Goal: Task Accomplishment & Management: Use online tool/utility

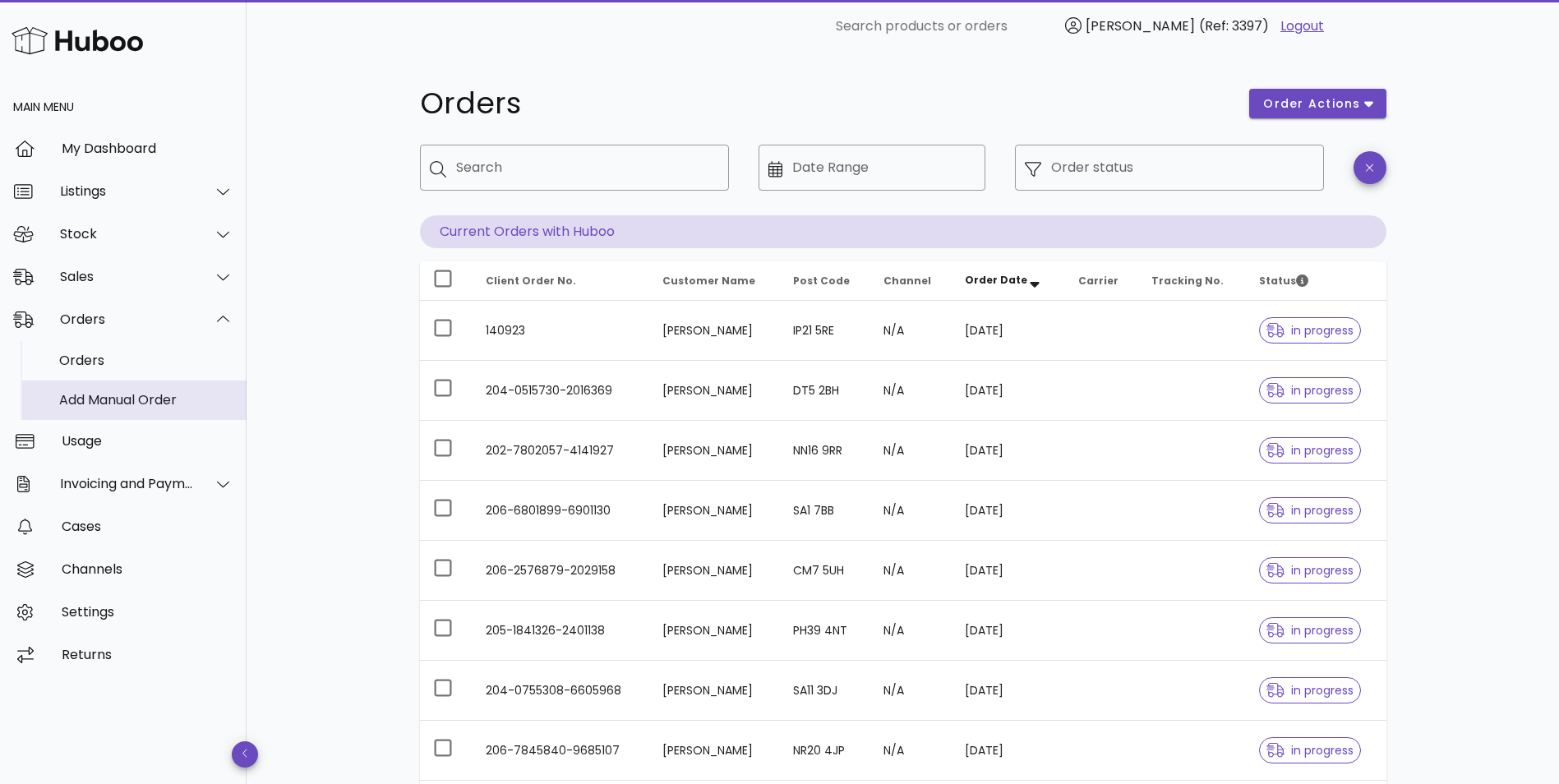
click at [112, 392] on div "Add Manual Order" at bounding box center [146, 399] width 174 height 15
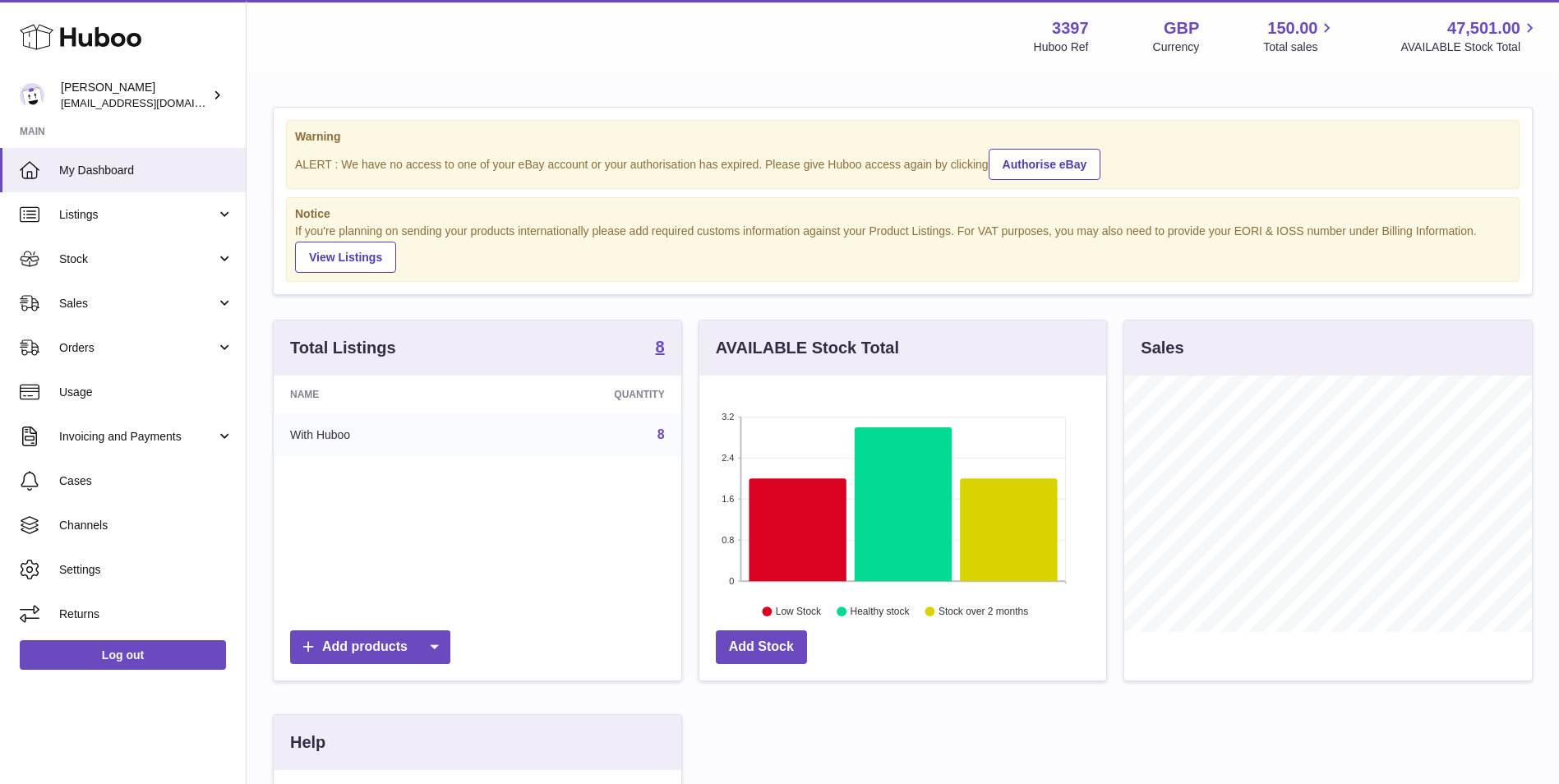
scroll to position [256, 406]
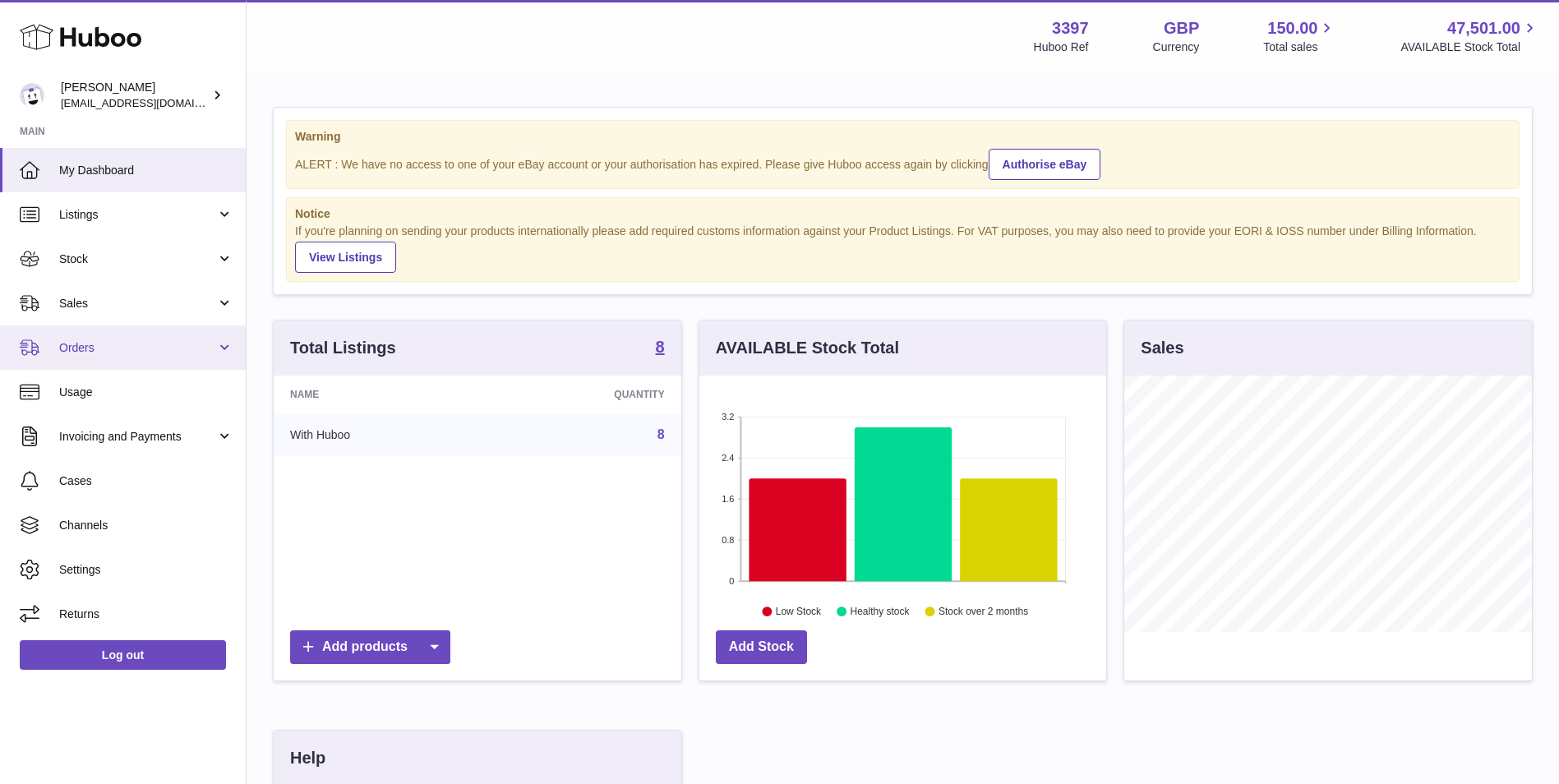
click at [119, 352] on span "Orders" at bounding box center [138, 348] width 157 height 15
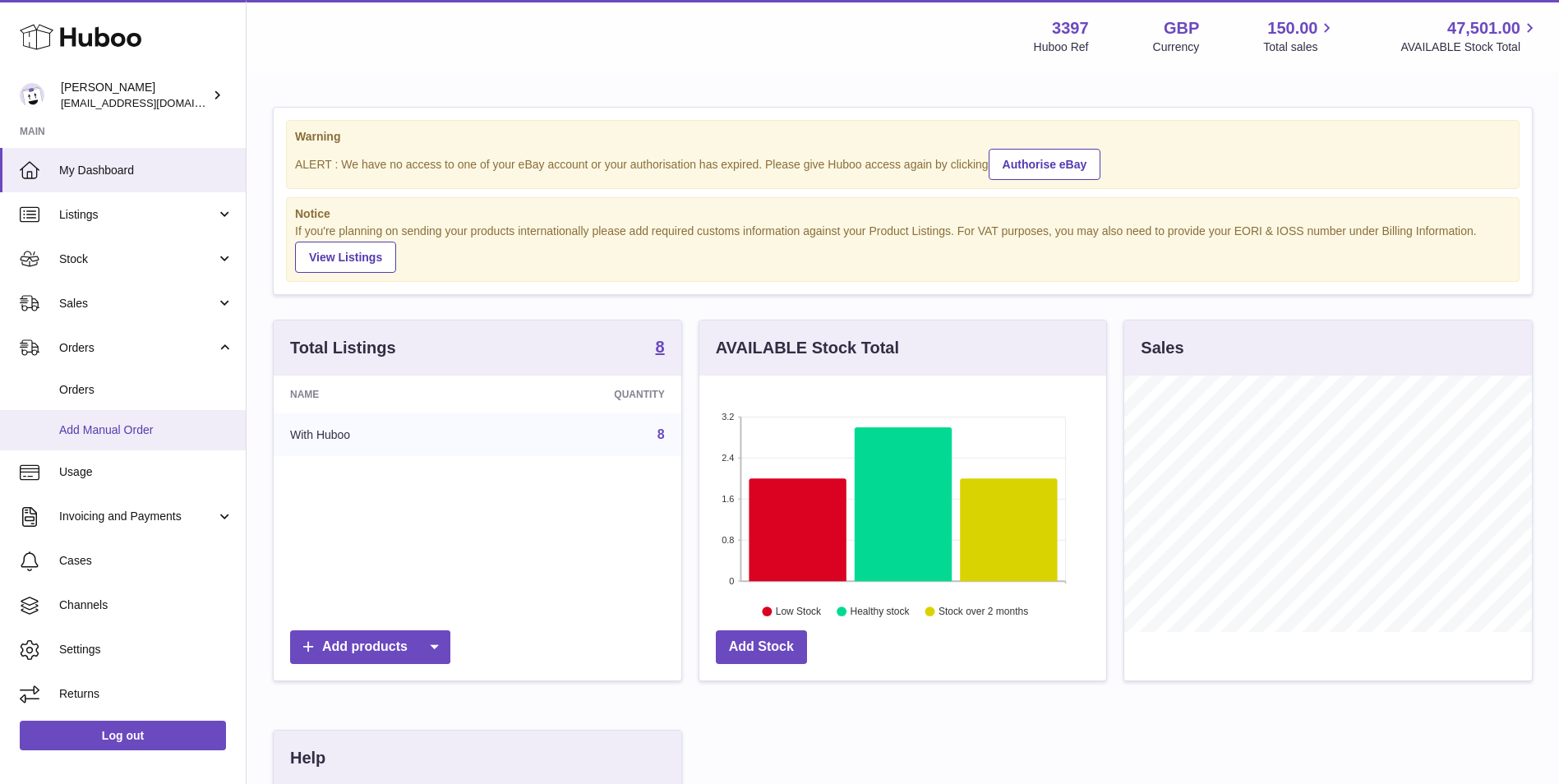
click at [109, 425] on span "Add Manual Order" at bounding box center [146, 430] width 174 height 15
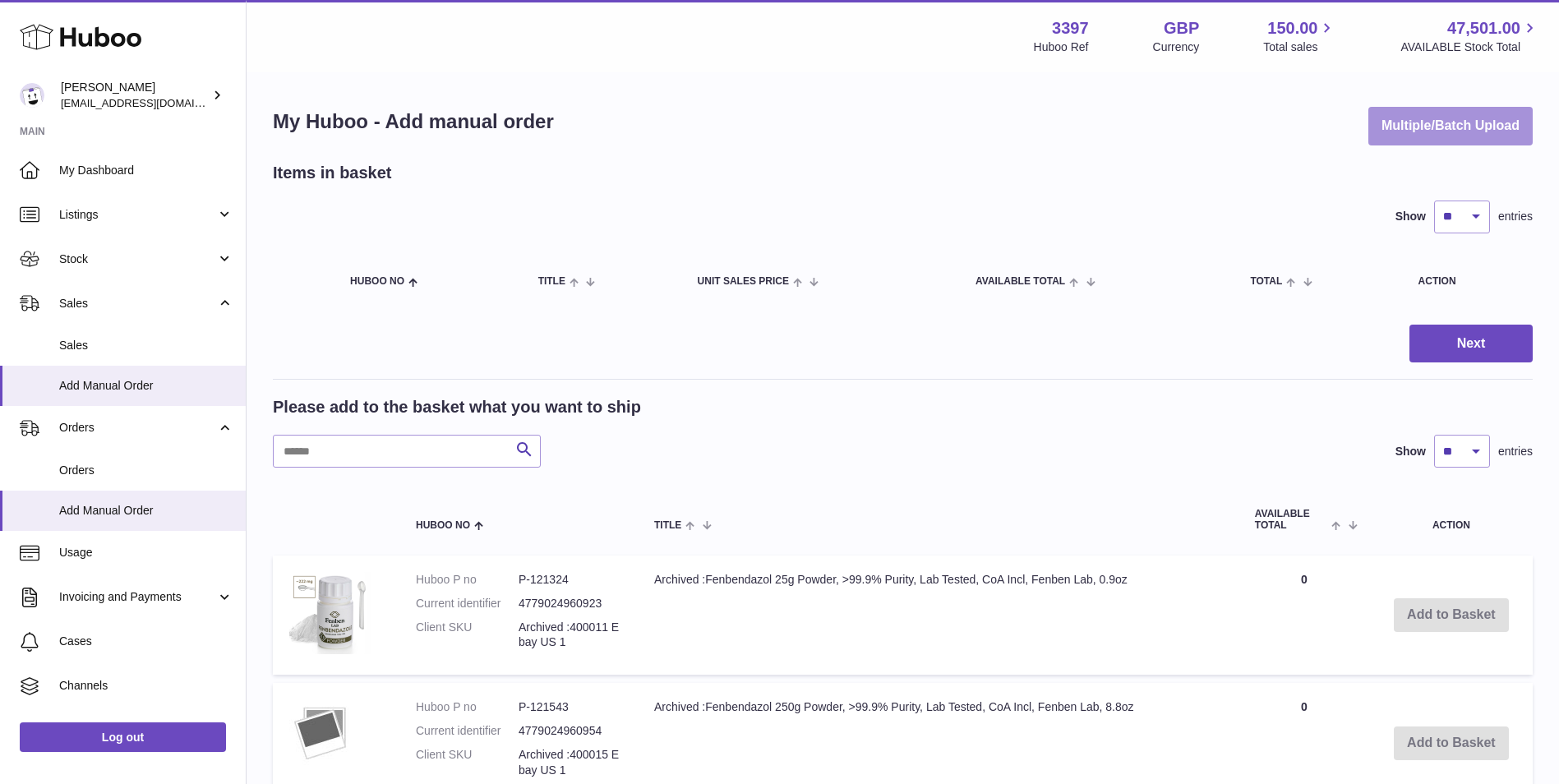
click at [1498, 127] on button "Multiple/Batch Upload" at bounding box center [1450, 126] width 164 height 39
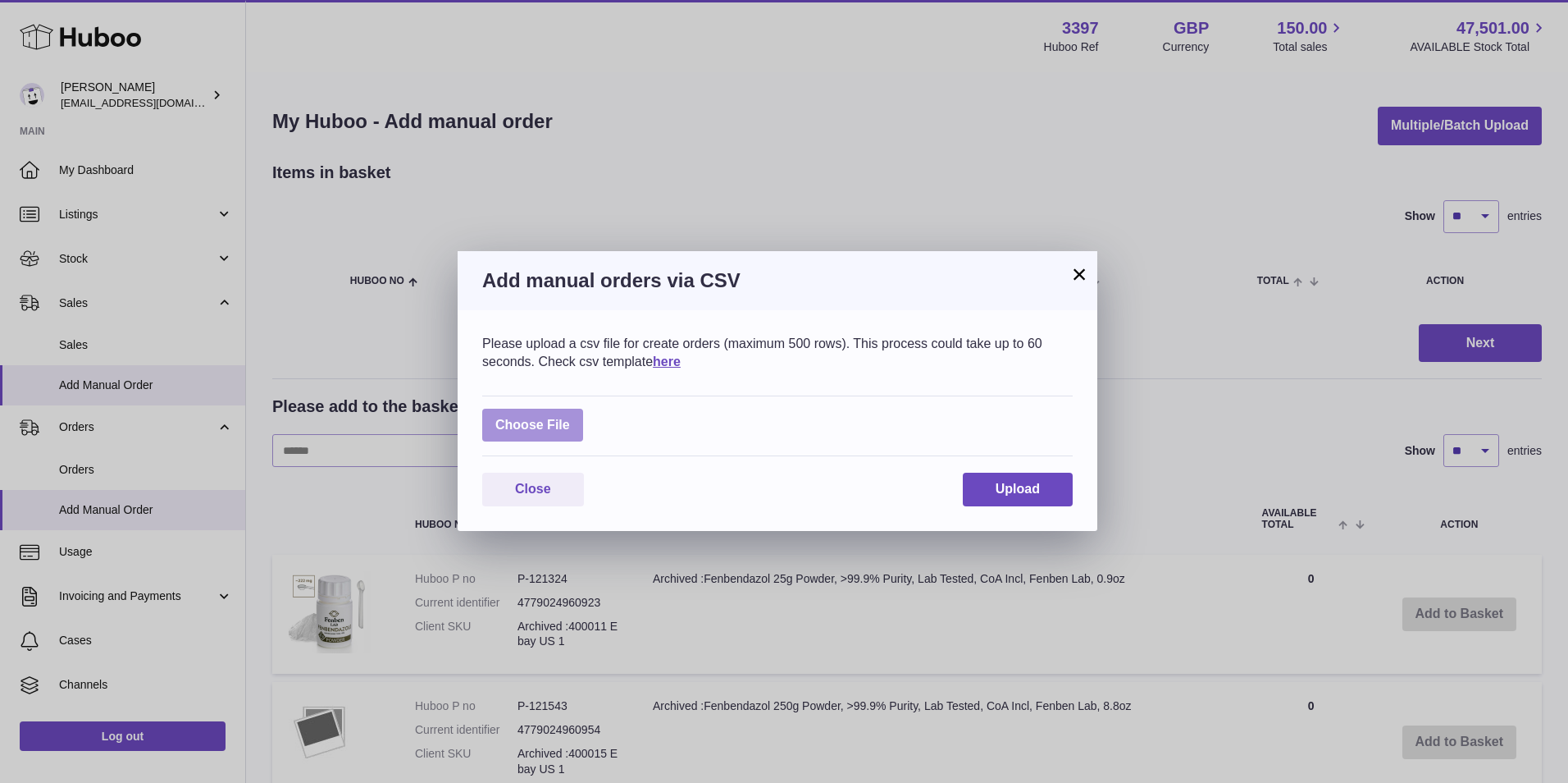
click at [562, 425] on label at bounding box center [532, 425] width 101 height 34
click at [570, 418] on input "file" at bounding box center [570, 417] width 1 height 1
type input "**********"
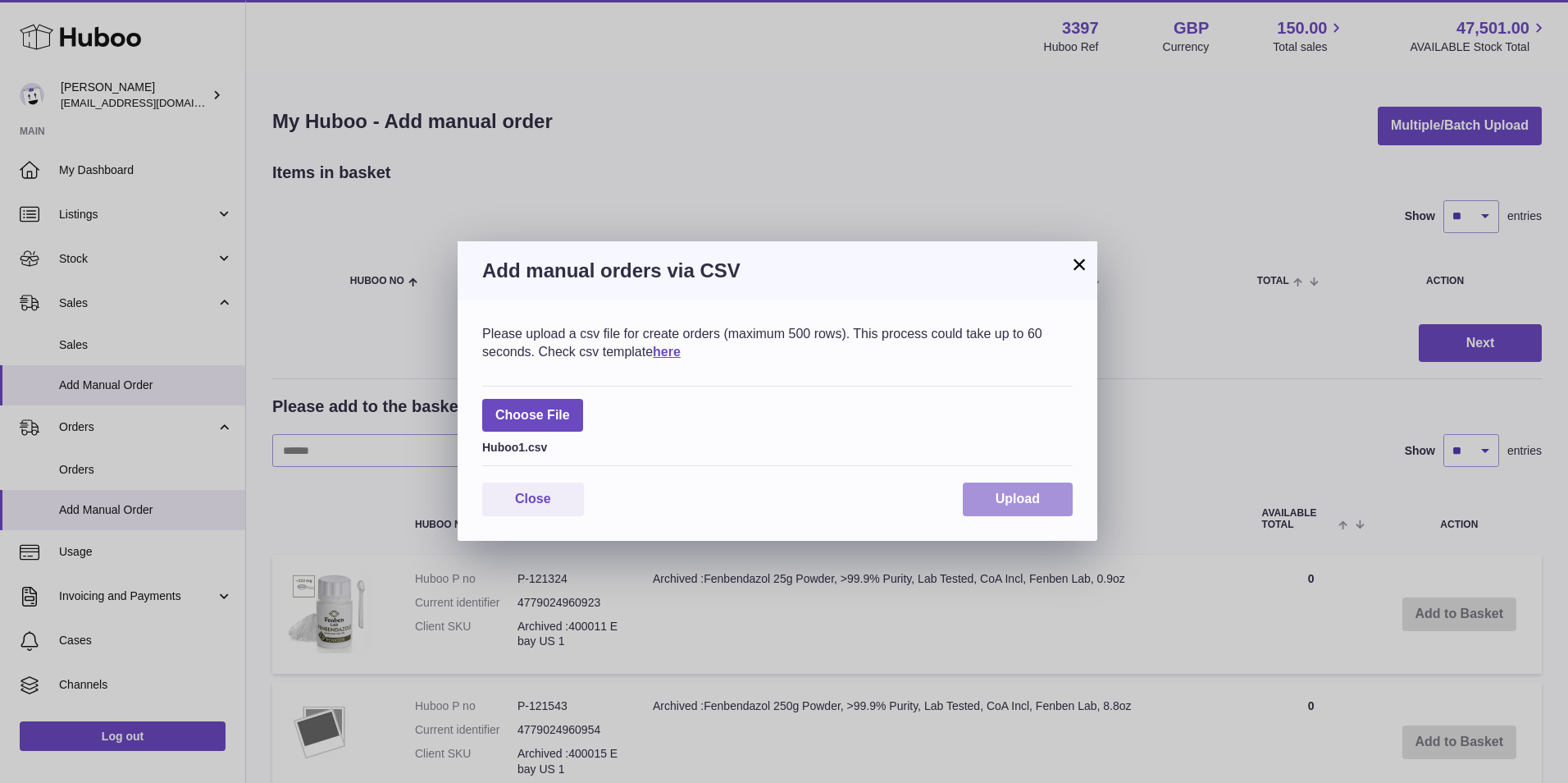
click at [990, 492] on button "Upload" at bounding box center [1018, 499] width 110 height 34
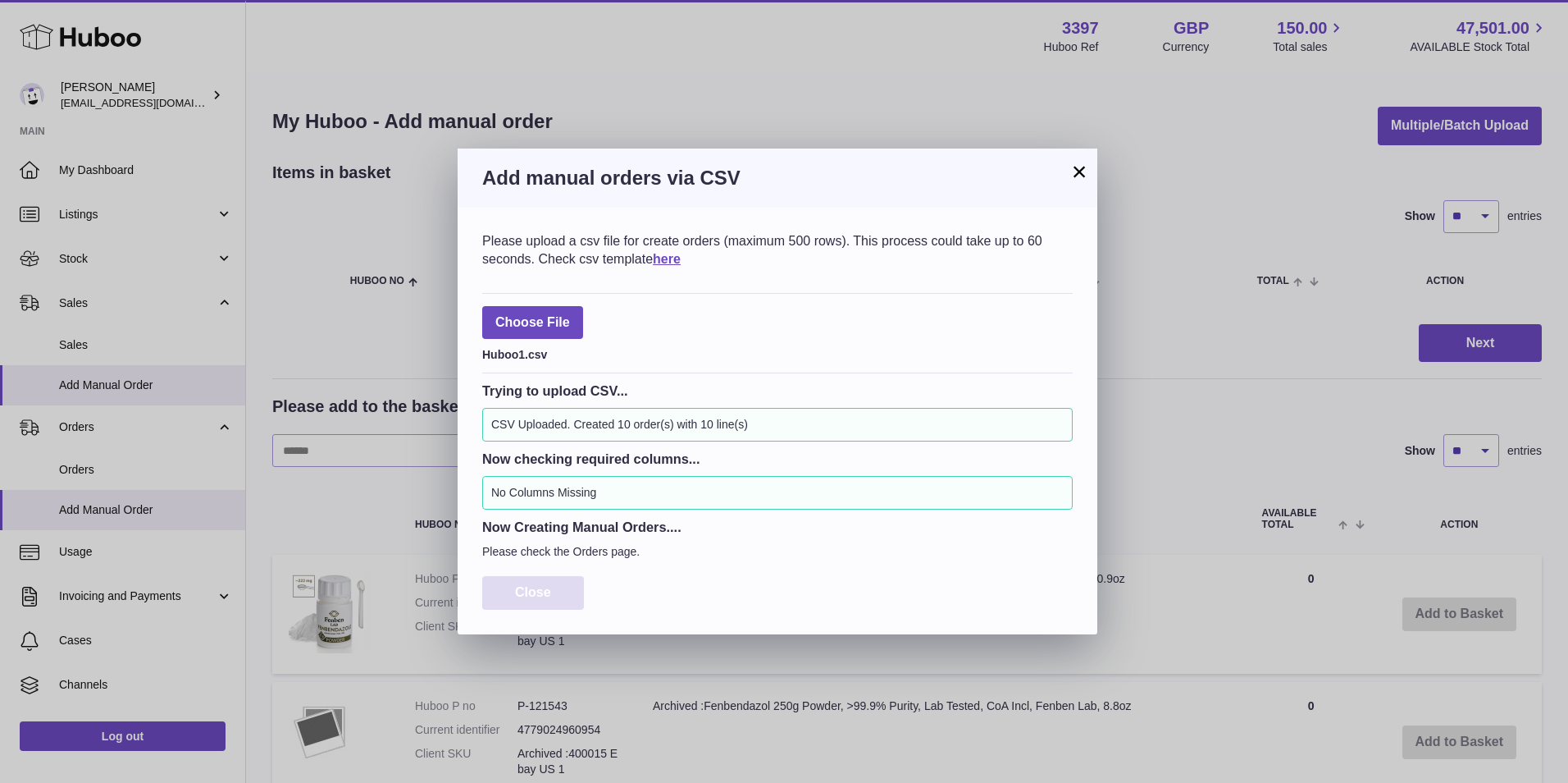
click at [509, 583] on button "Close" at bounding box center [533, 592] width 101 height 34
